Goal: Check status: Check status

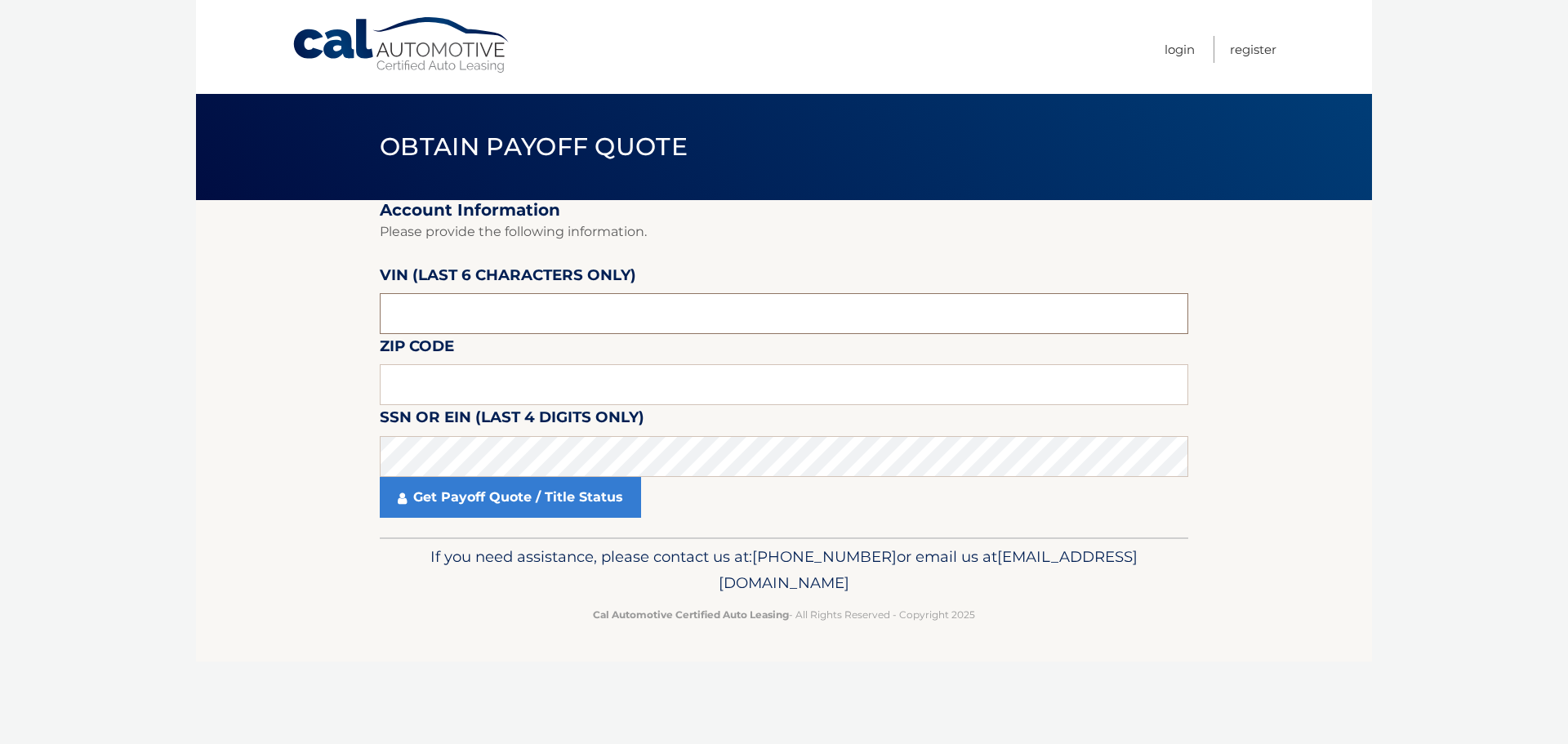
click at [540, 307] on input "text" at bounding box center [784, 313] width 809 height 40
drag, startPoint x: 440, startPoint y: 319, endPoint x: 363, endPoint y: 323, distance: 77.1
click at [364, 323] on section "Account Information Please provide the following information. VIN (last 6 chara…" at bounding box center [784, 369] width 1176 height 337
type input "027526"
click at [405, 366] on input "text" at bounding box center [784, 384] width 809 height 40
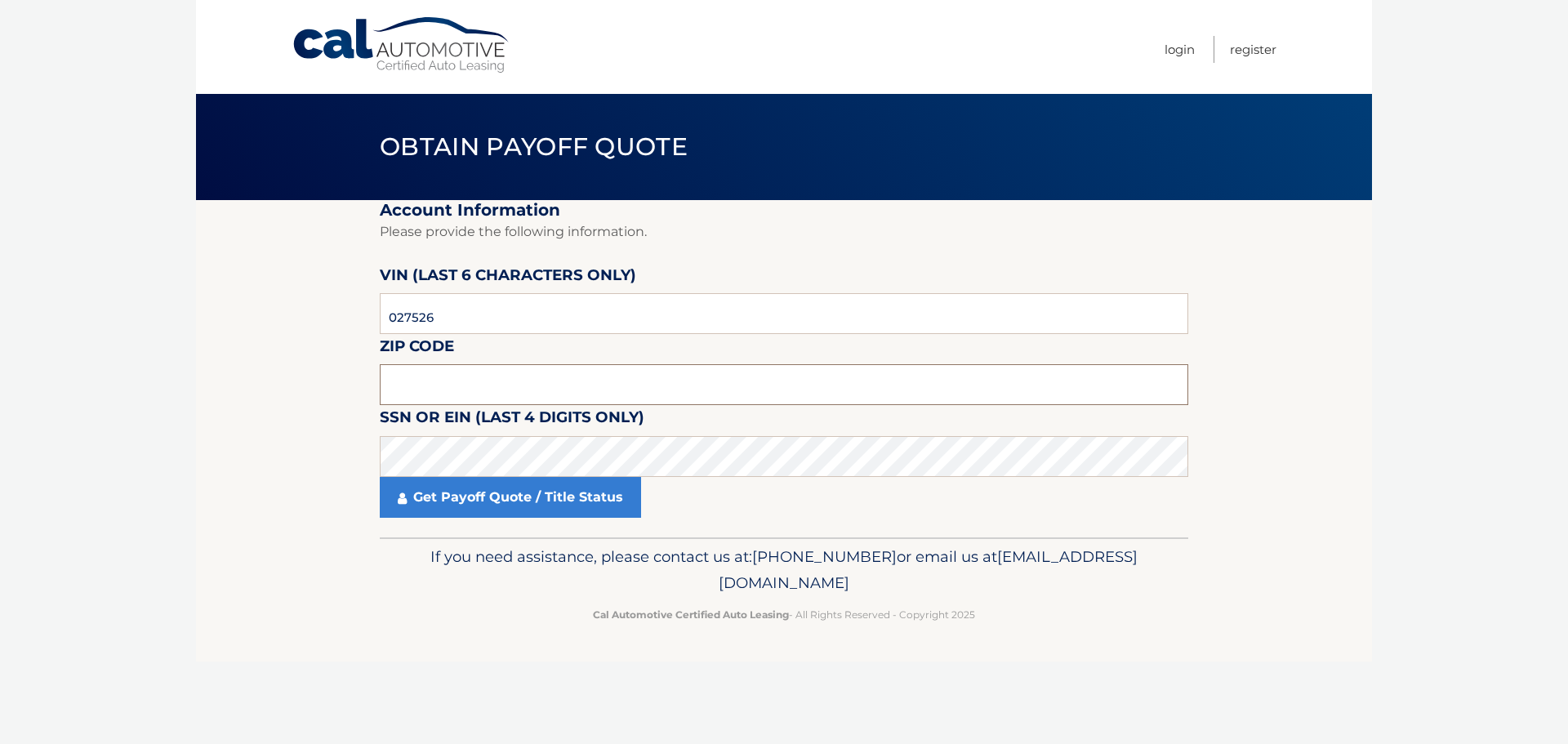
click at [508, 377] on input "text" at bounding box center [784, 384] width 809 height 40
click at [630, 373] on input "text" at bounding box center [784, 384] width 809 height 40
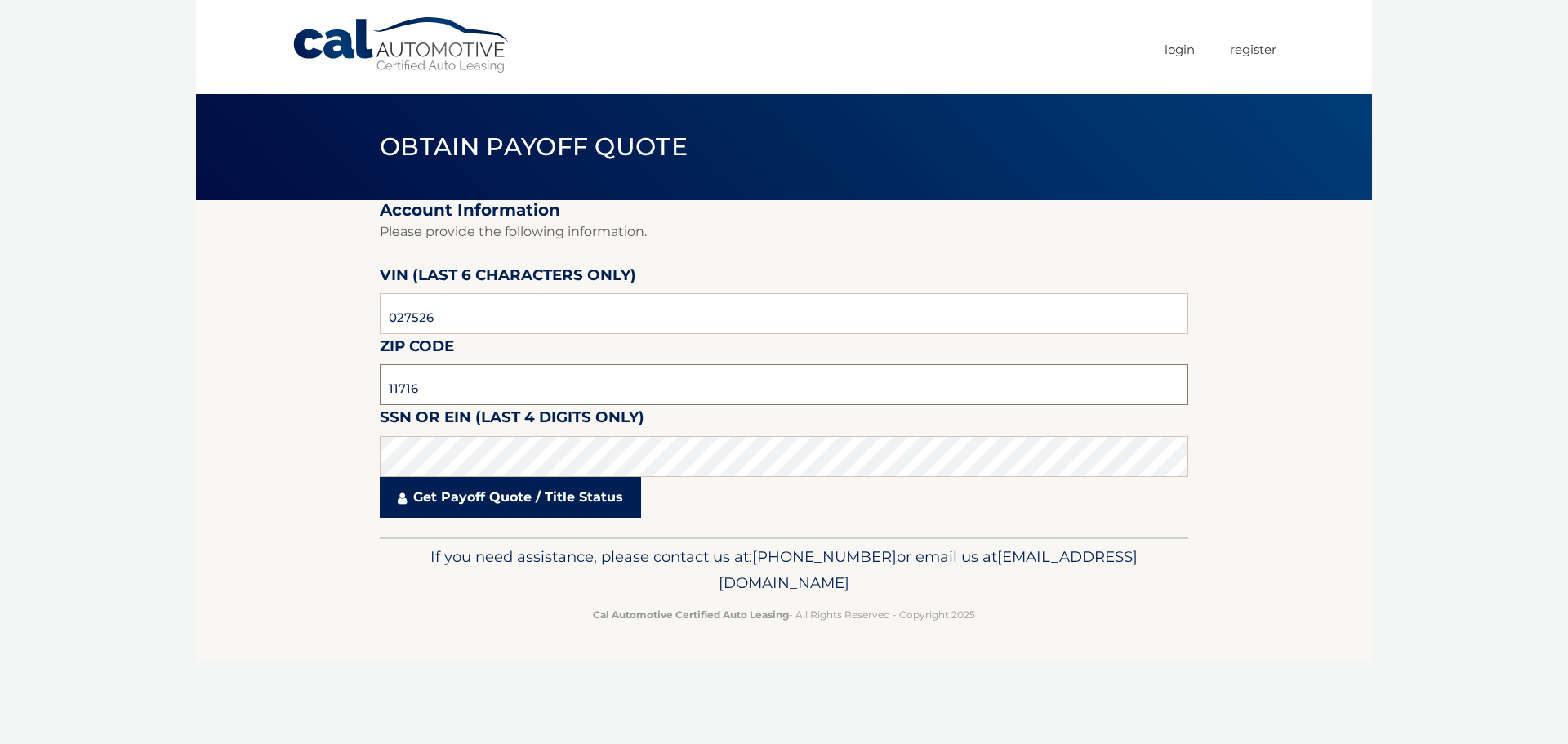
type input "11716"
click at [568, 494] on link "Get Payoff Quote / Title Status" at bounding box center [510, 496] width 261 height 40
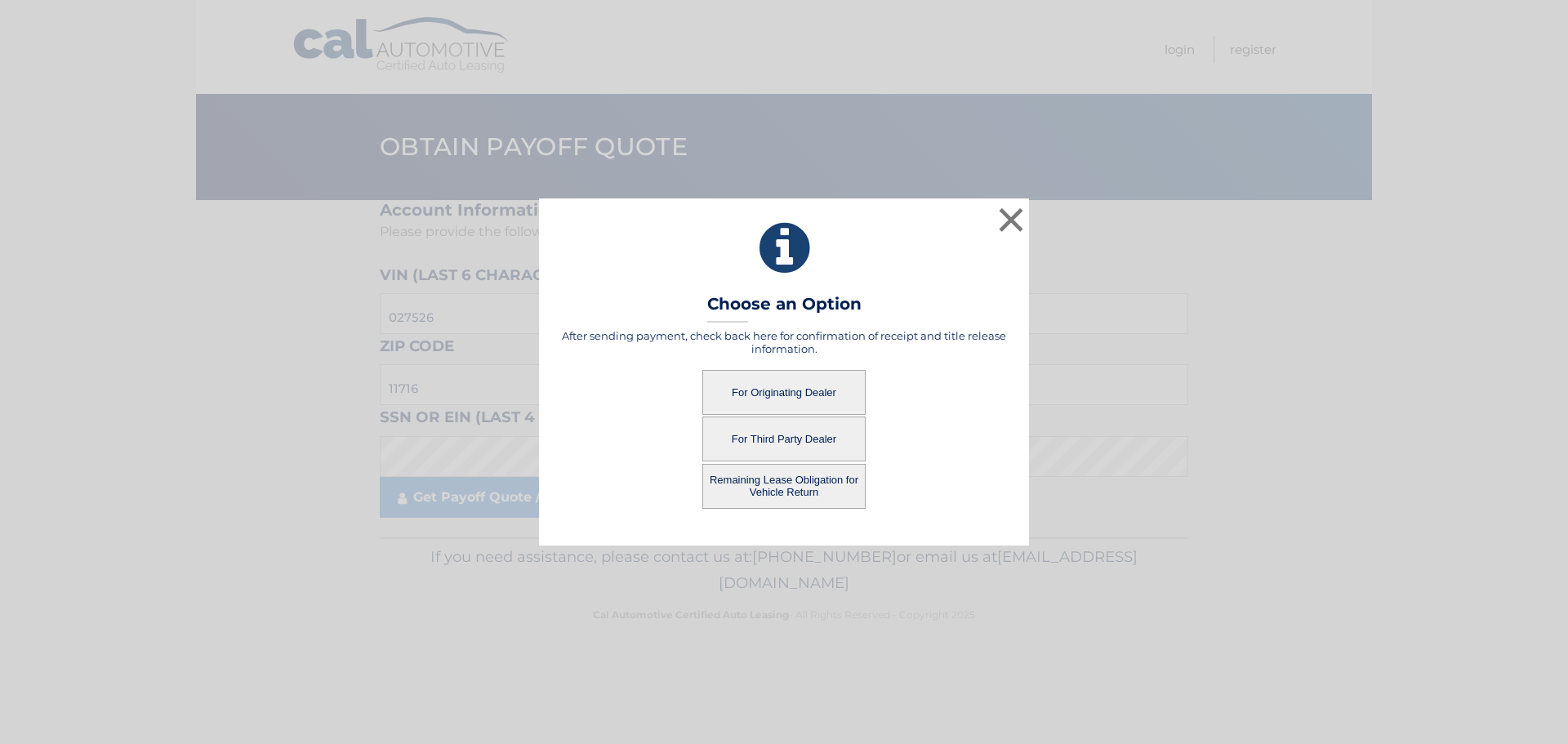
click at [806, 442] on button "For Third Party Dealer" at bounding box center [784, 439] width 163 height 45
click at [817, 436] on button "For Third Party Dealer" at bounding box center [784, 439] width 163 height 45
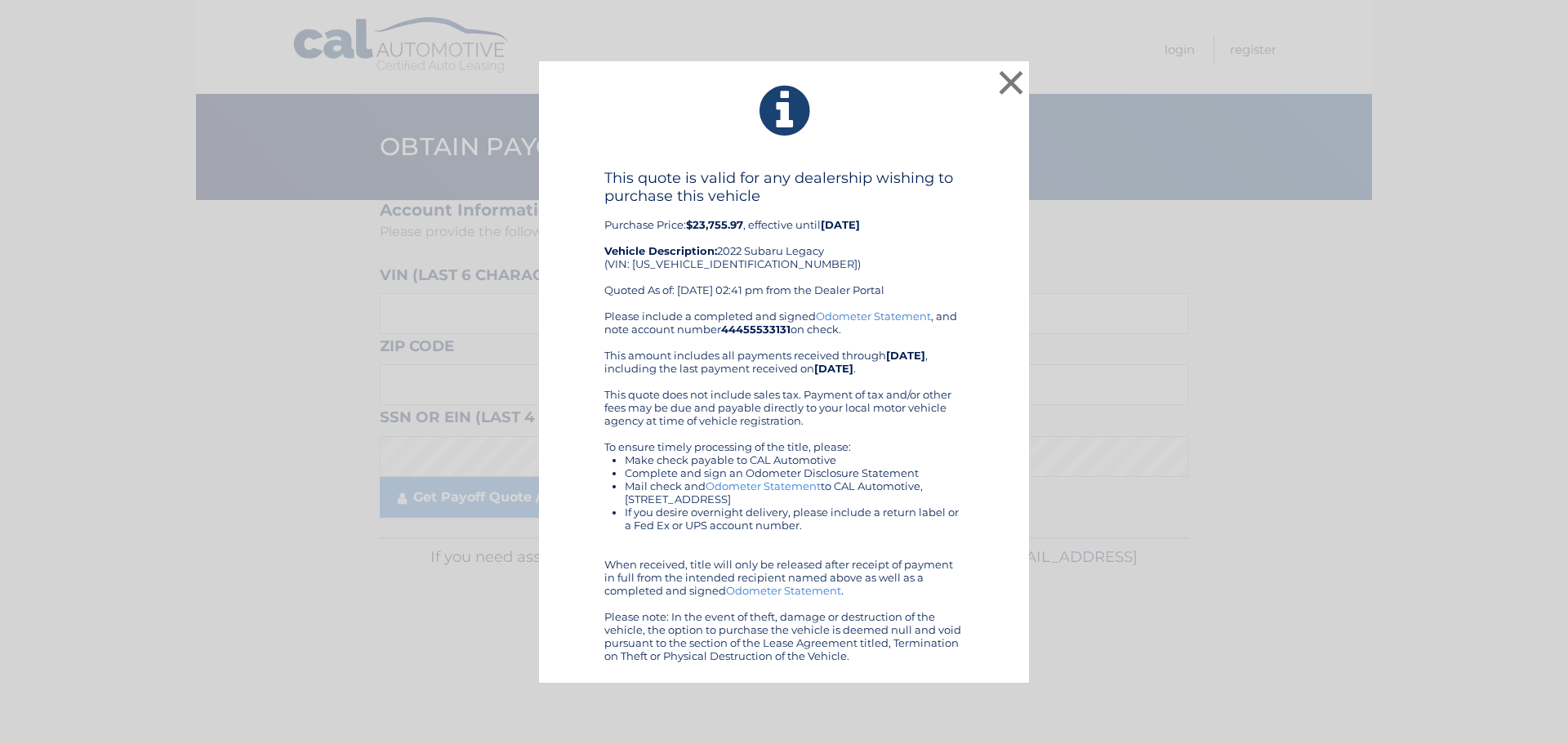
drag, startPoint x: 929, startPoint y: 229, endPoint x: 915, endPoint y: 226, distance: 14.3
click at [1005, 77] on button "×" at bounding box center [1011, 83] width 33 height 33
